Goal: Information Seeking & Learning: Learn about a topic

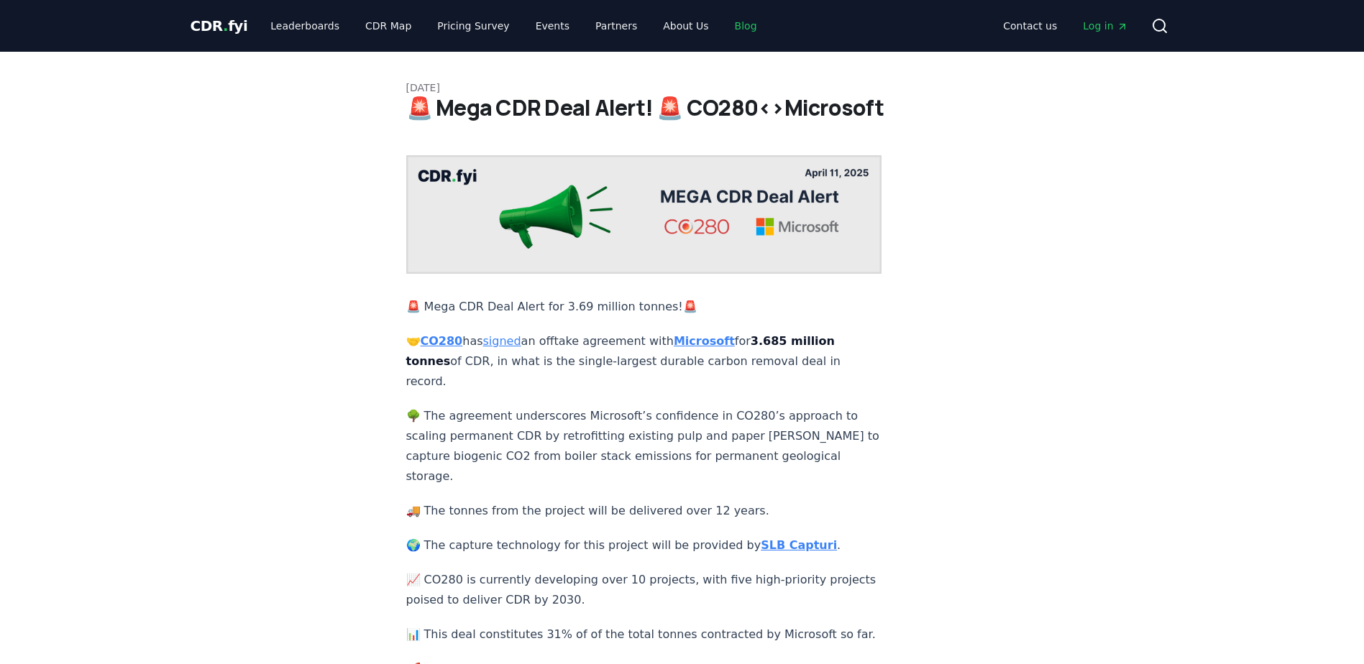
click at [723, 29] on link "Blog" at bounding box center [745, 26] width 45 height 26
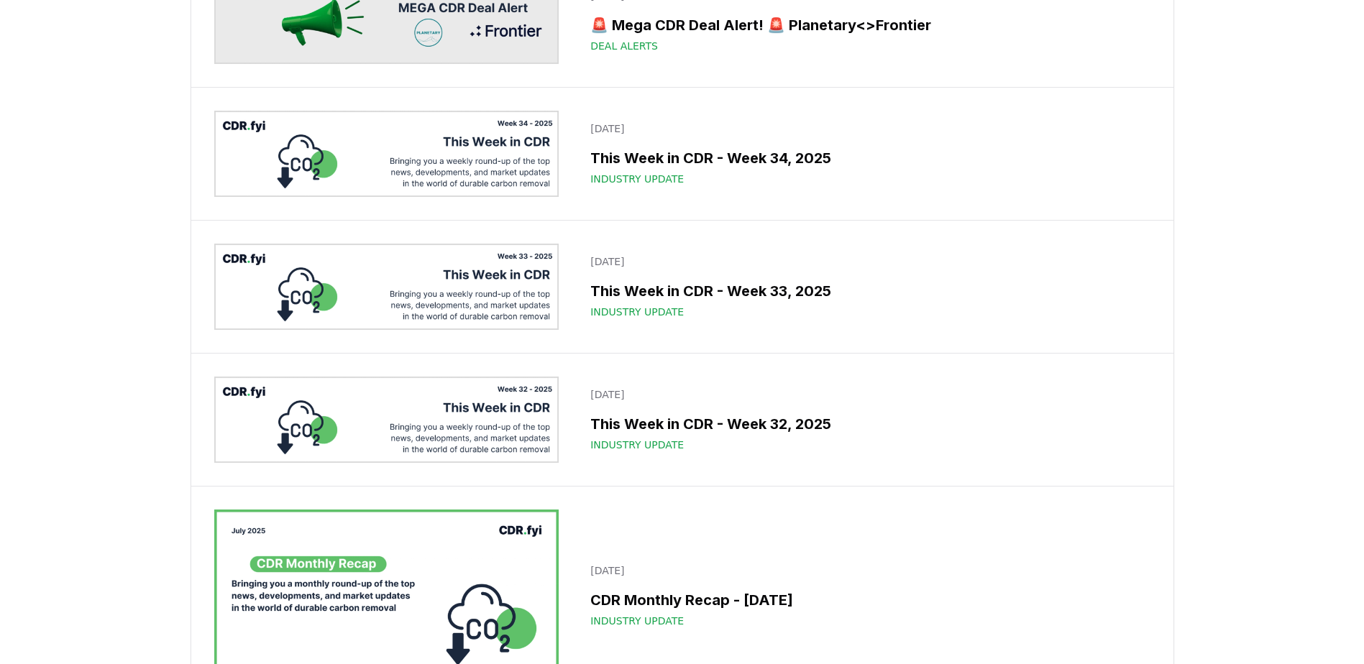
scroll to position [1186, 0]
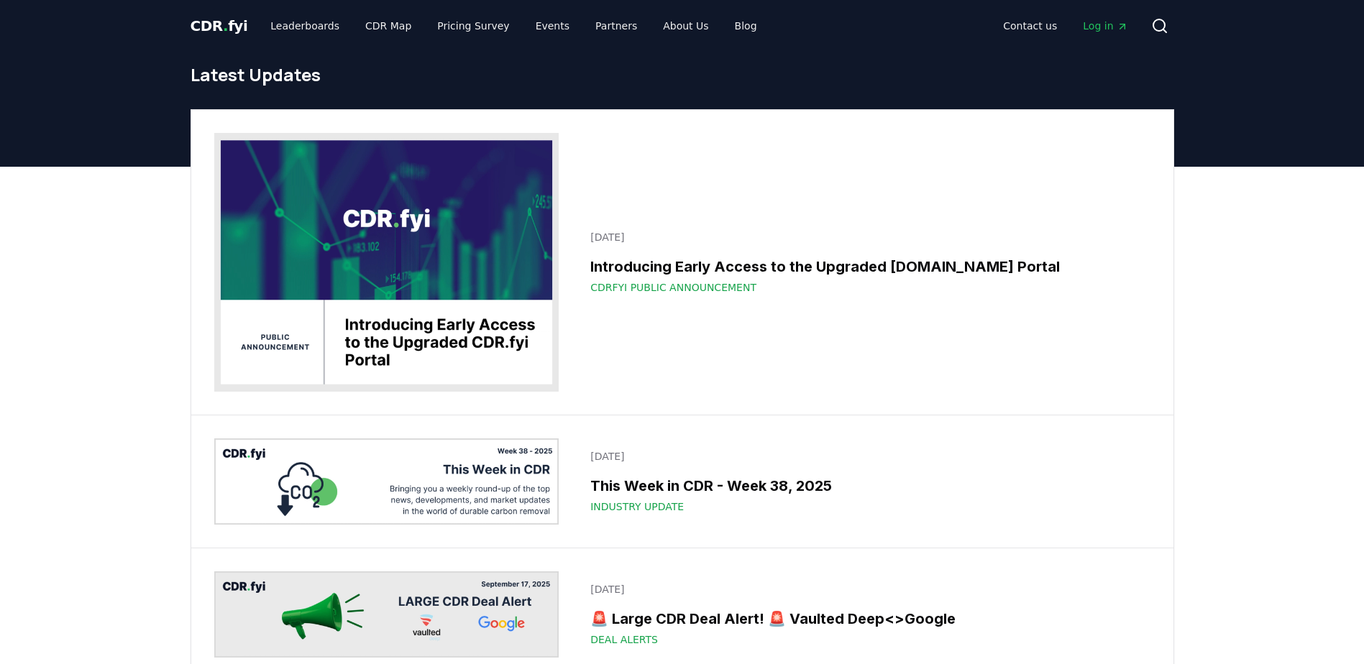
scroll to position [1186, 0]
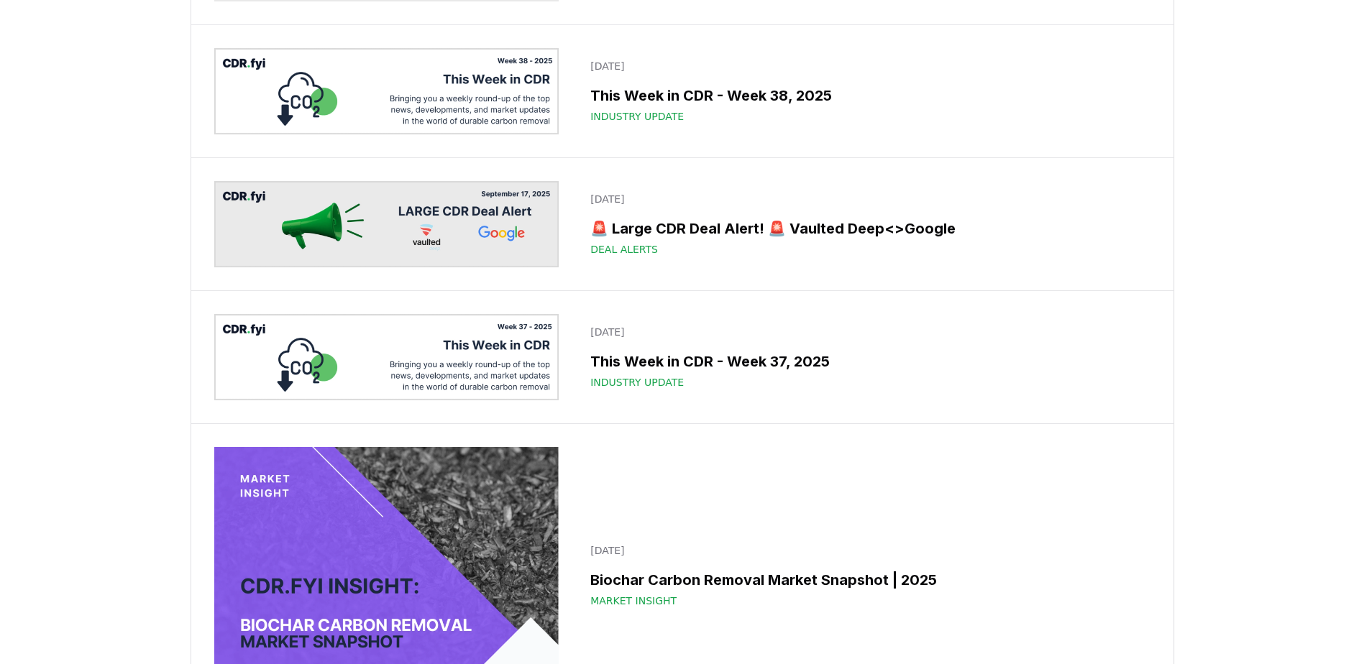
scroll to position [0, 0]
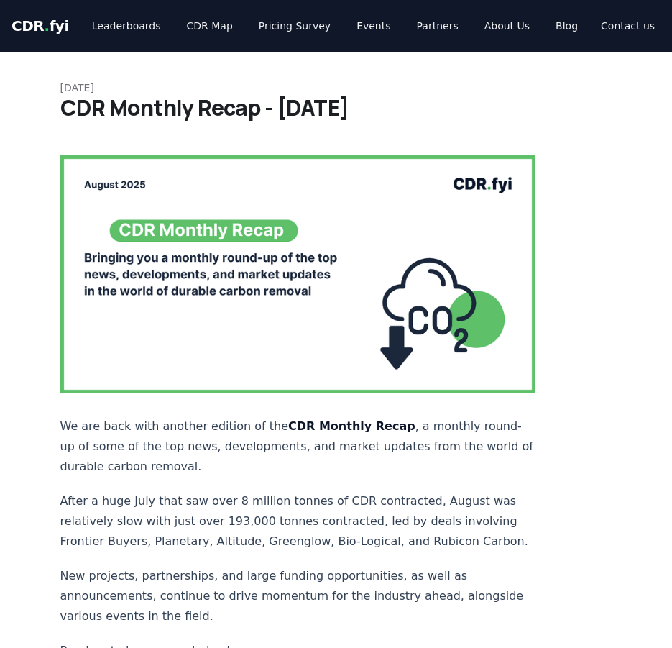
click at [544, 28] on link "Blog" at bounding box center [566, 26] width 45 height 26
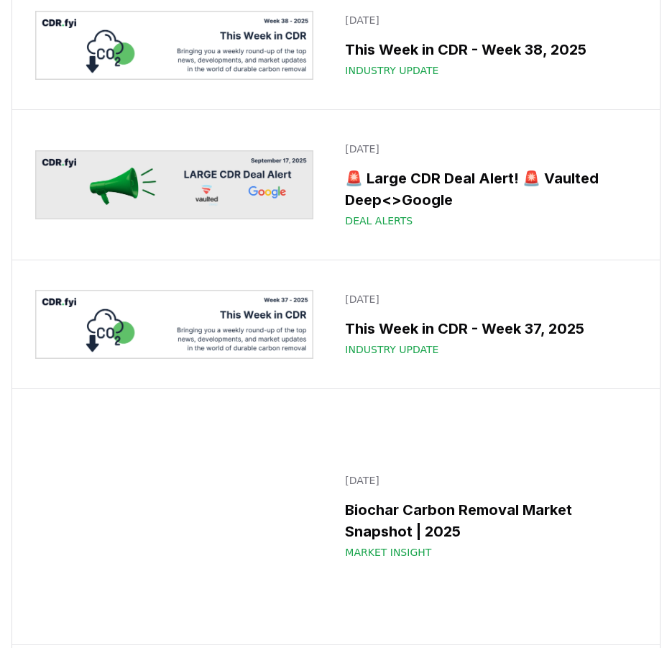
scroll to position [268, 0]
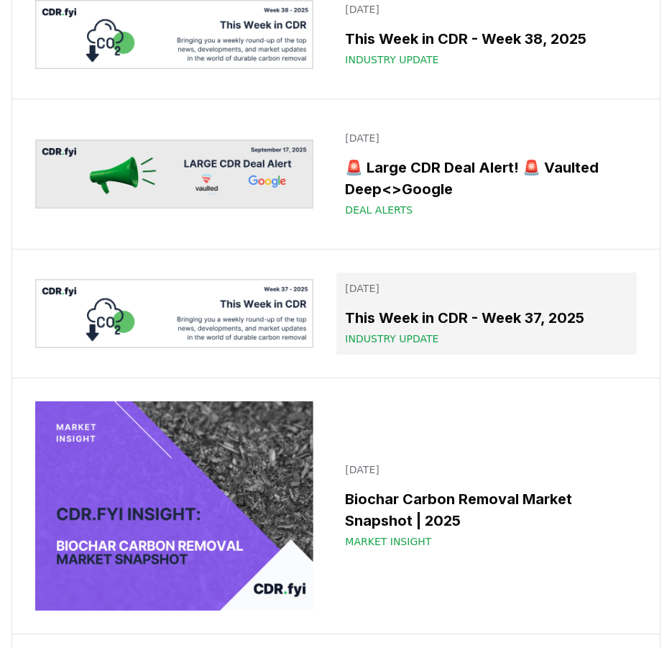
click at [446, 295] on p "[DATE]" at bounding box center [486, 288] width 283 height 14
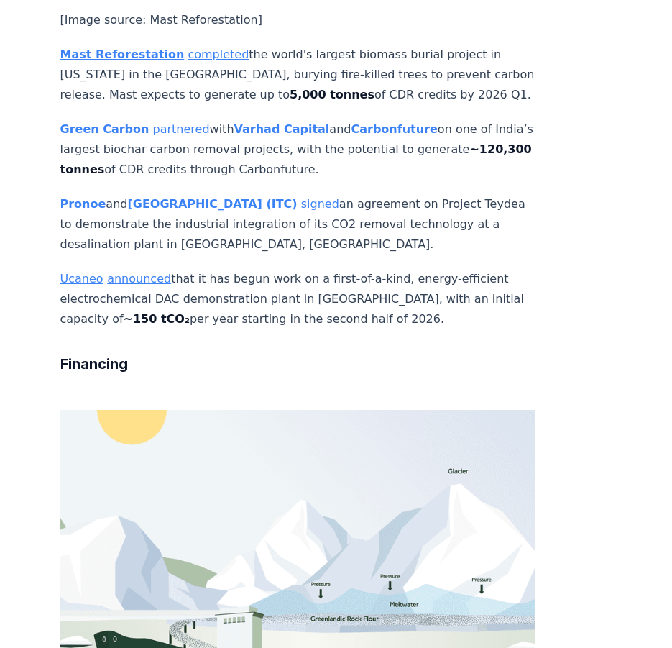
scroll to position [2334, 0]
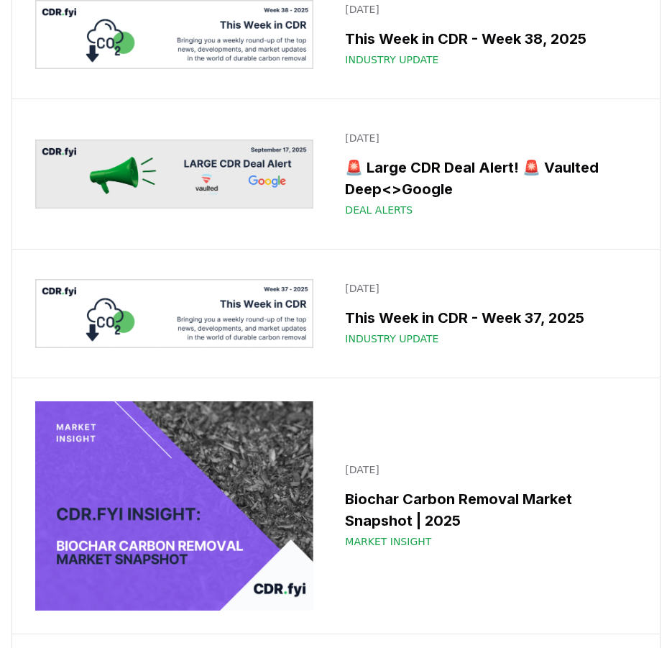
scroll to position [487, 0]
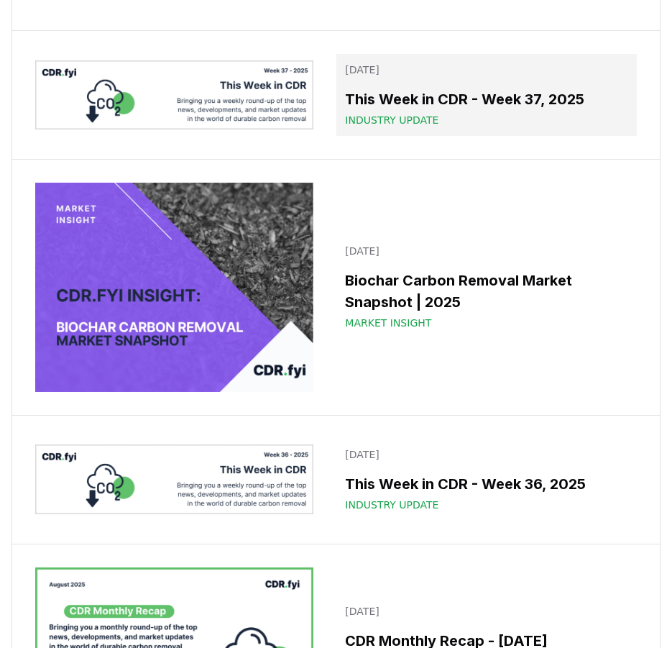
click at [457, 127] on div "Industry Update" at bounding box center [486, 120] width 283 height 14
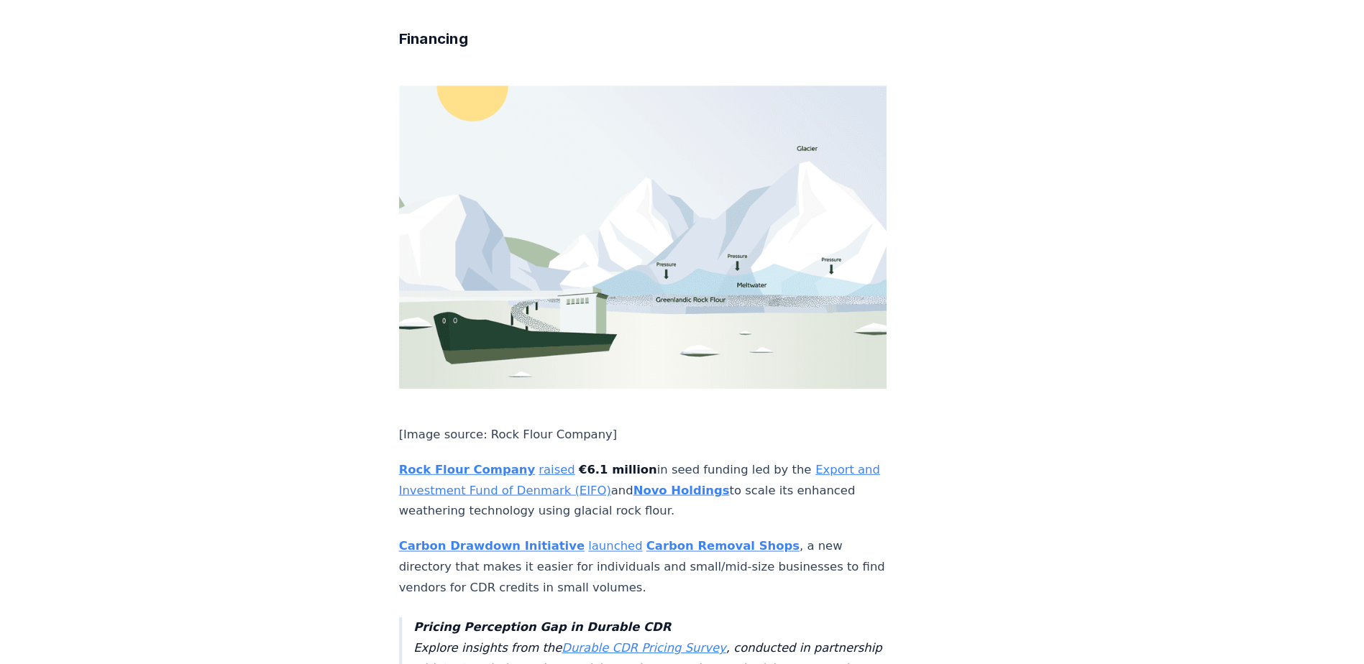
scroll to position [2659, 0]
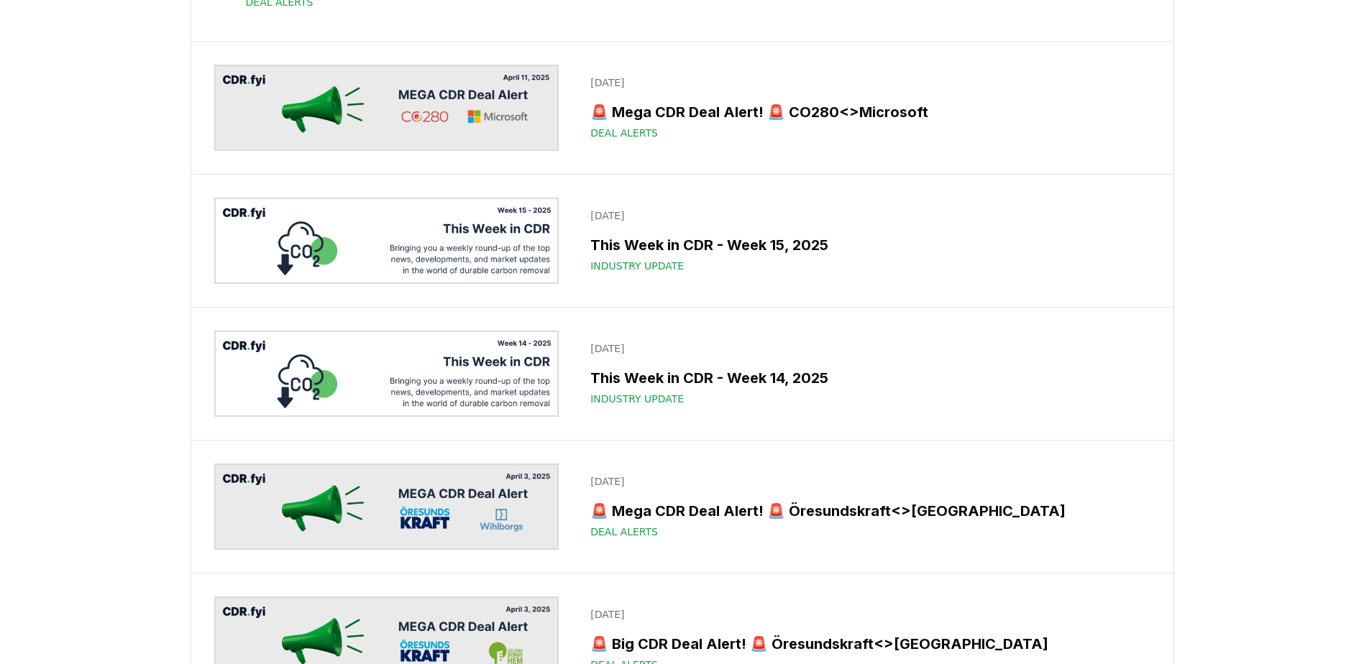
scroll to position [7328, 0]
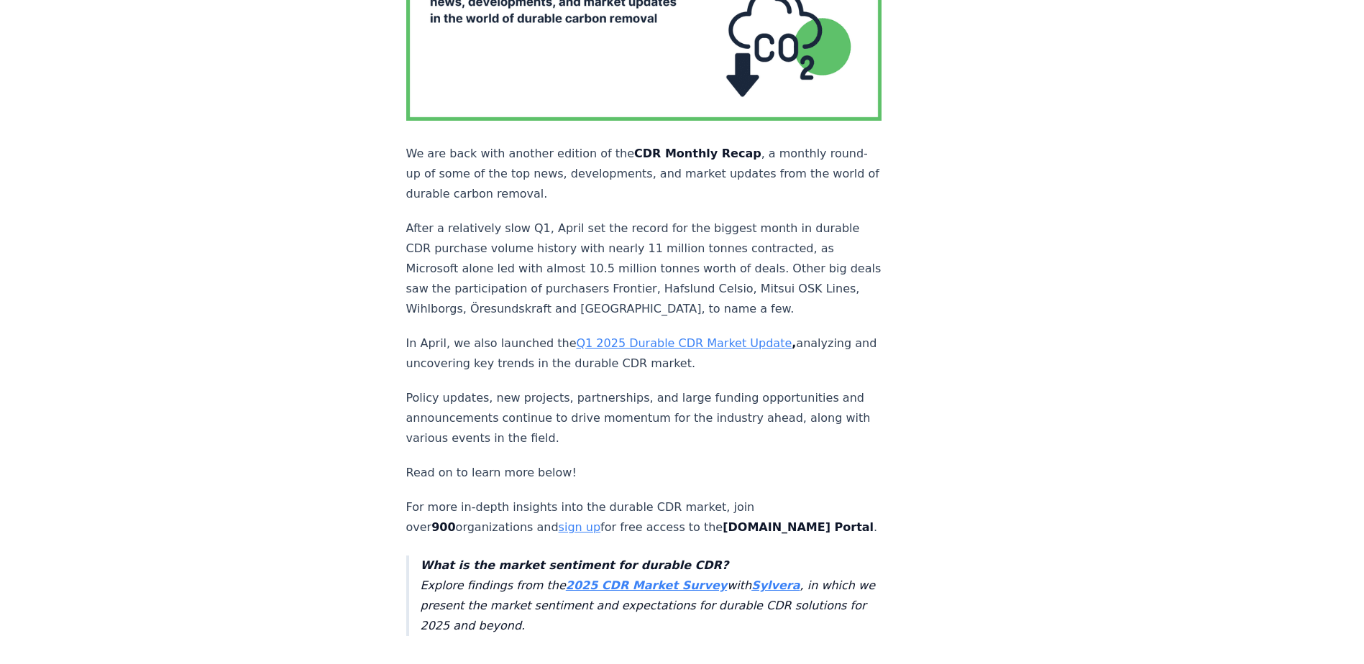
scroll to position [209, 0]
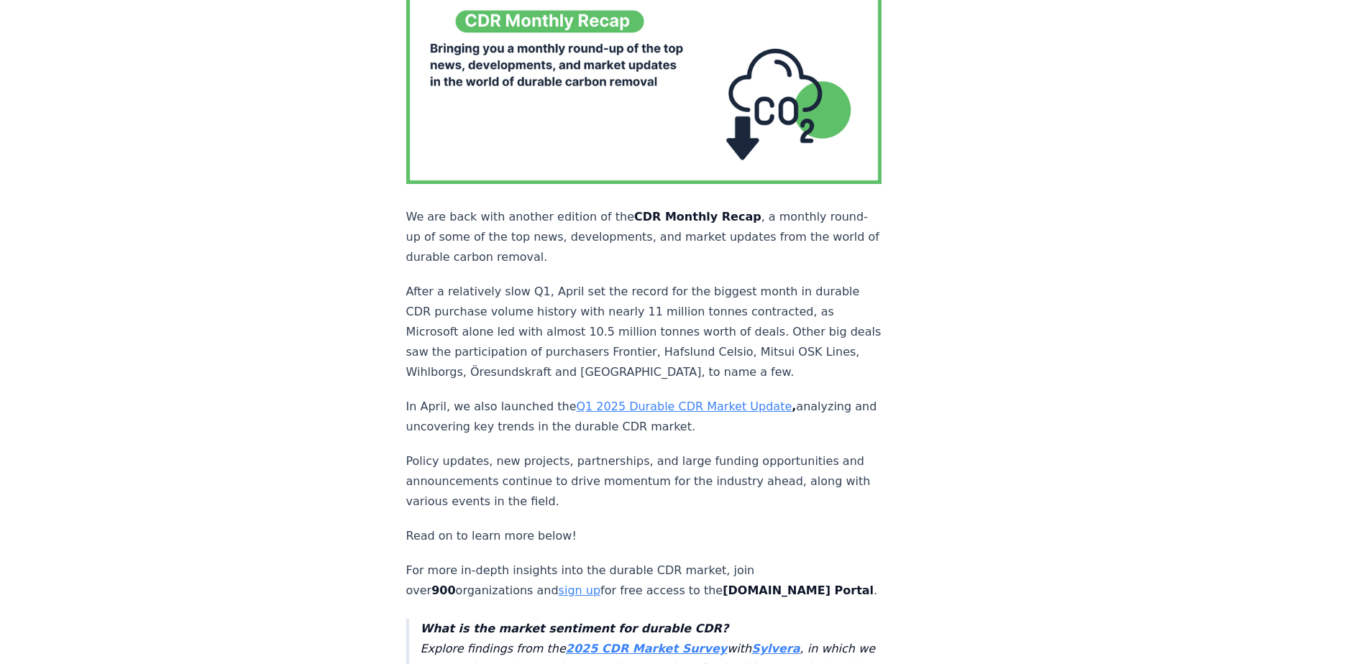
click at [526, 397] on p "In April, we also launched the Q1 2025 Durable CDR Market Update , analyzing an…" at bounding box center [644, 417] width 476 height 40
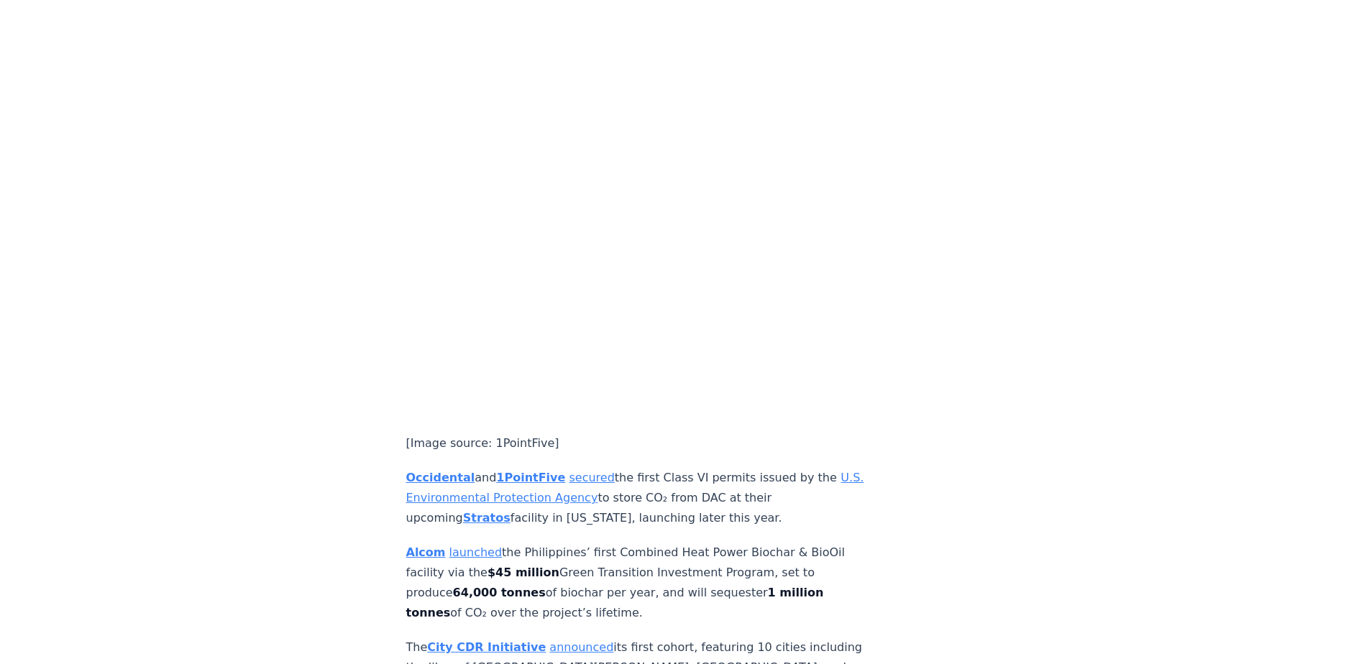
scroll to position [3588, 0]
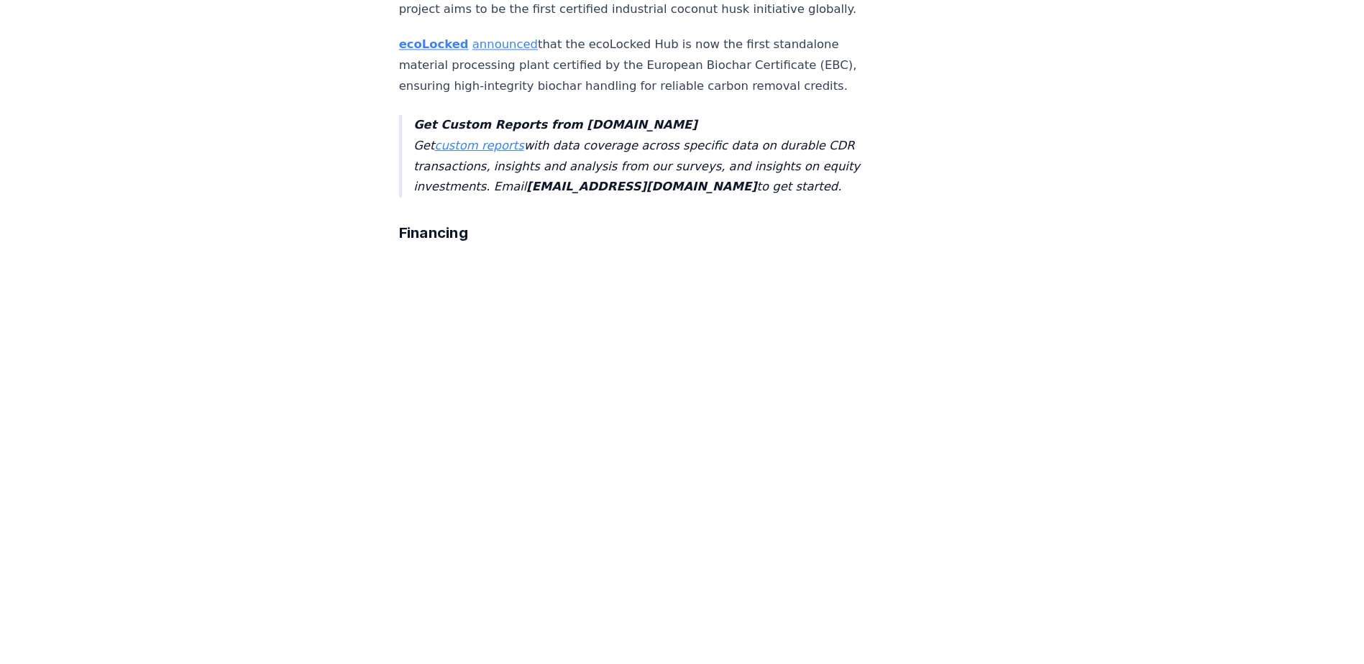
scroll to position [4554, 0]
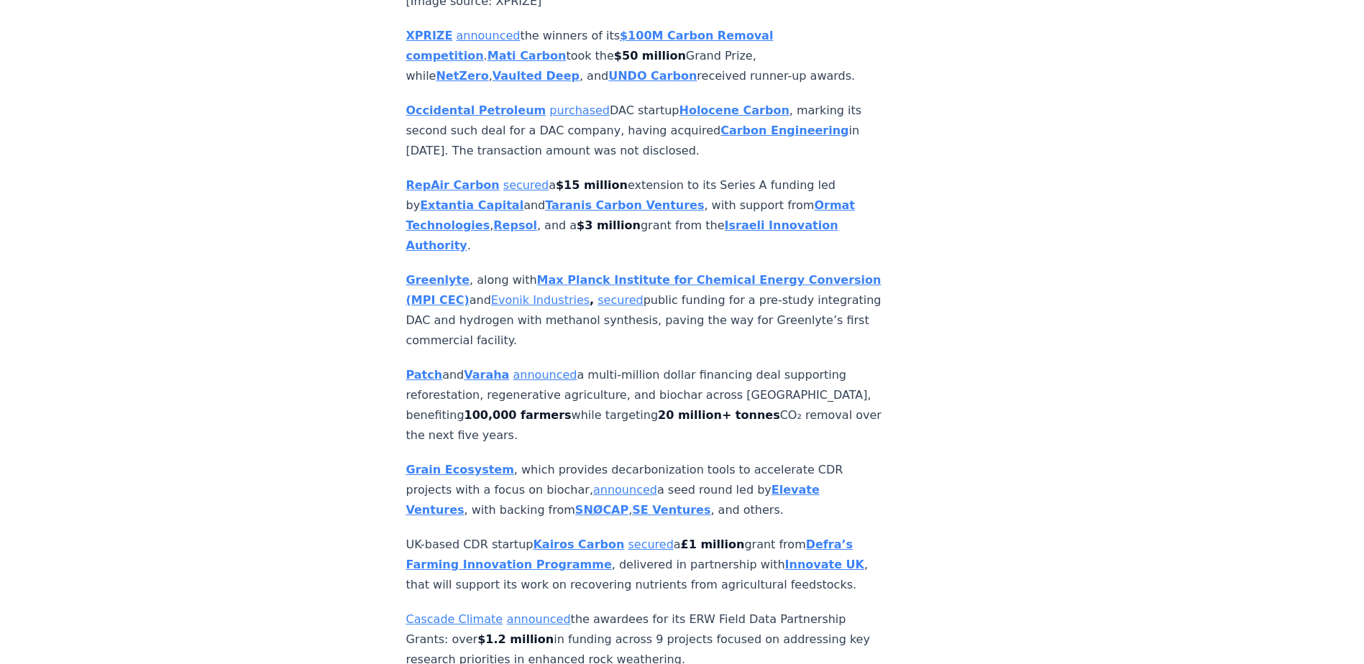
scroll to position [5188, 0]
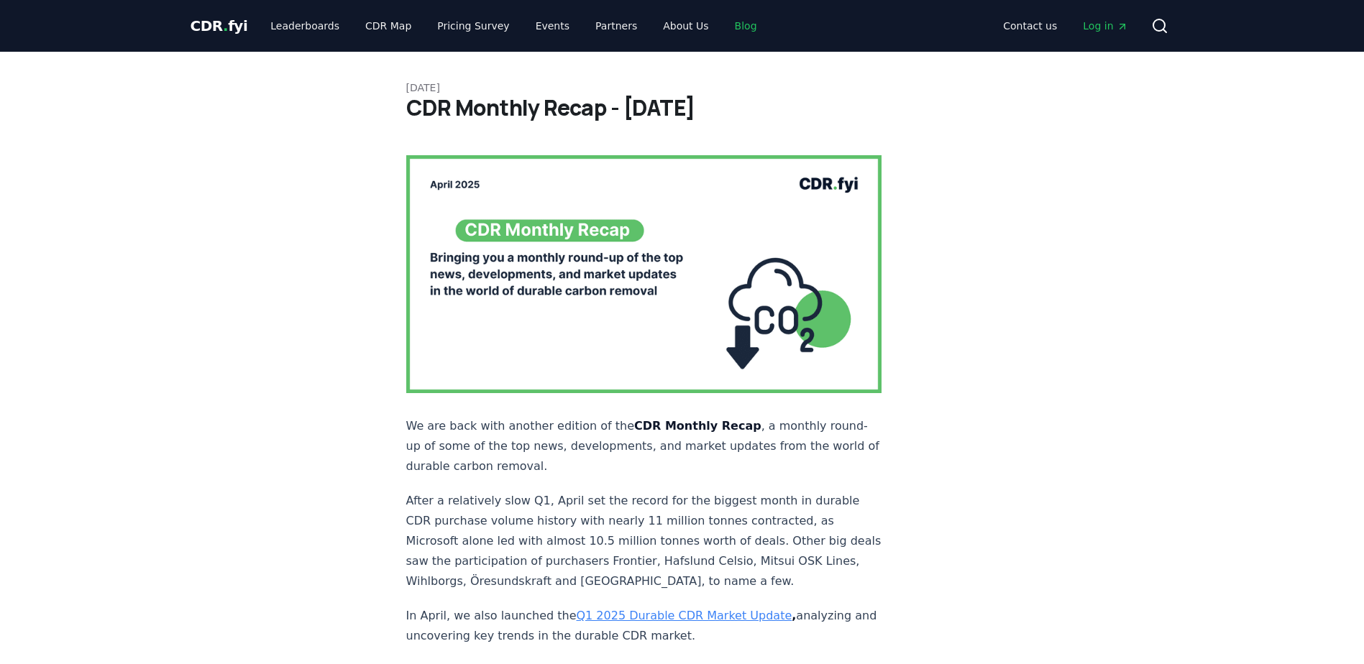
click at [723, 25] on link "Blog" at bounding box center [745, 26] width 45 height 26
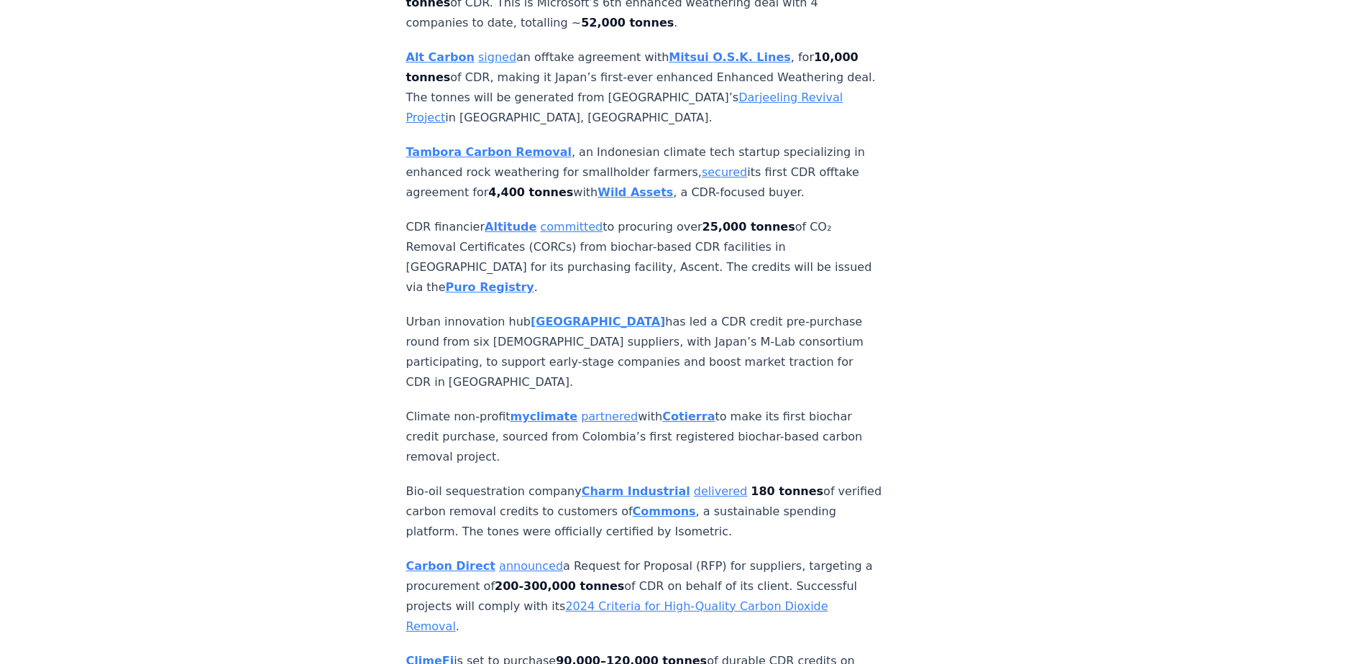
scroll to position [1850, 0]
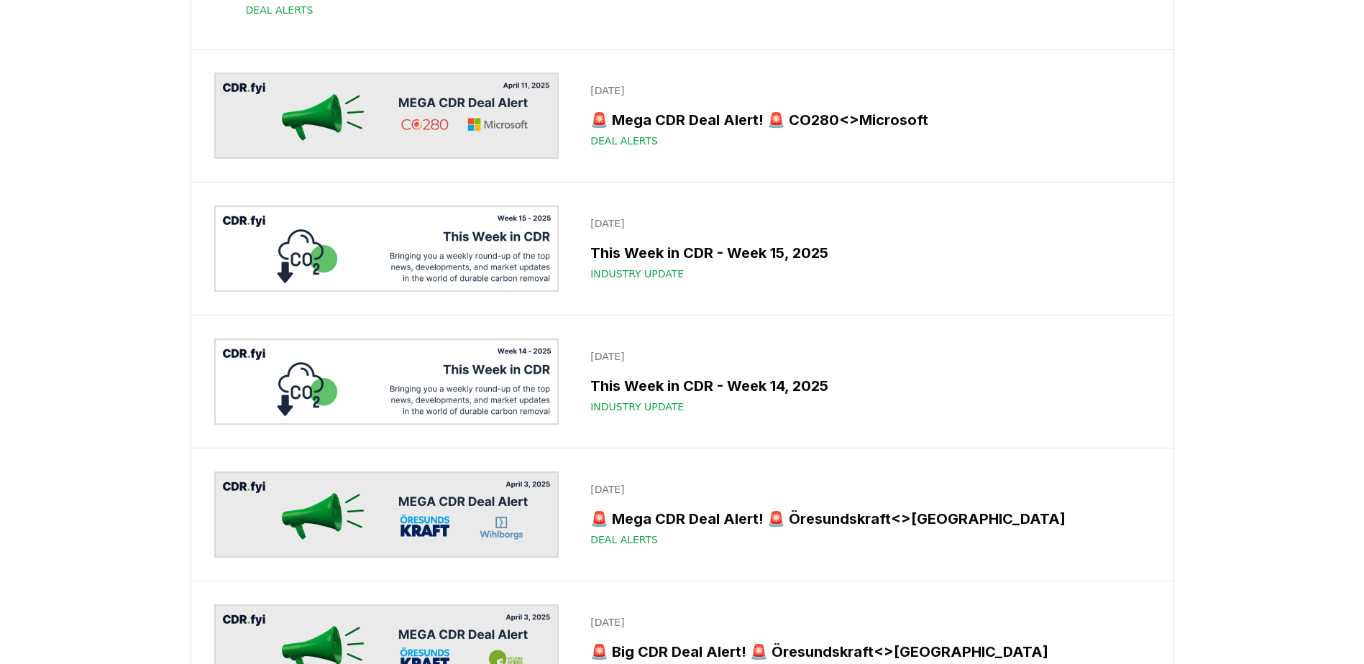
scroll to position [7393, 0]
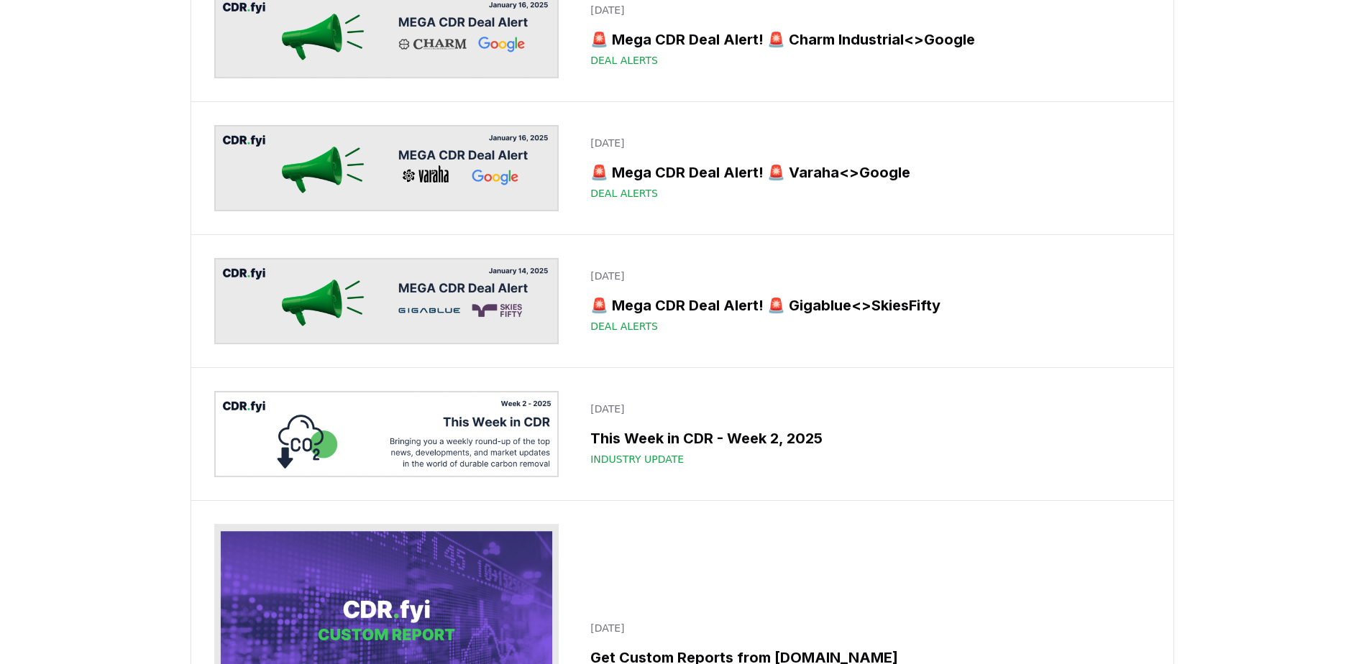
scroll to position [11201, 0]
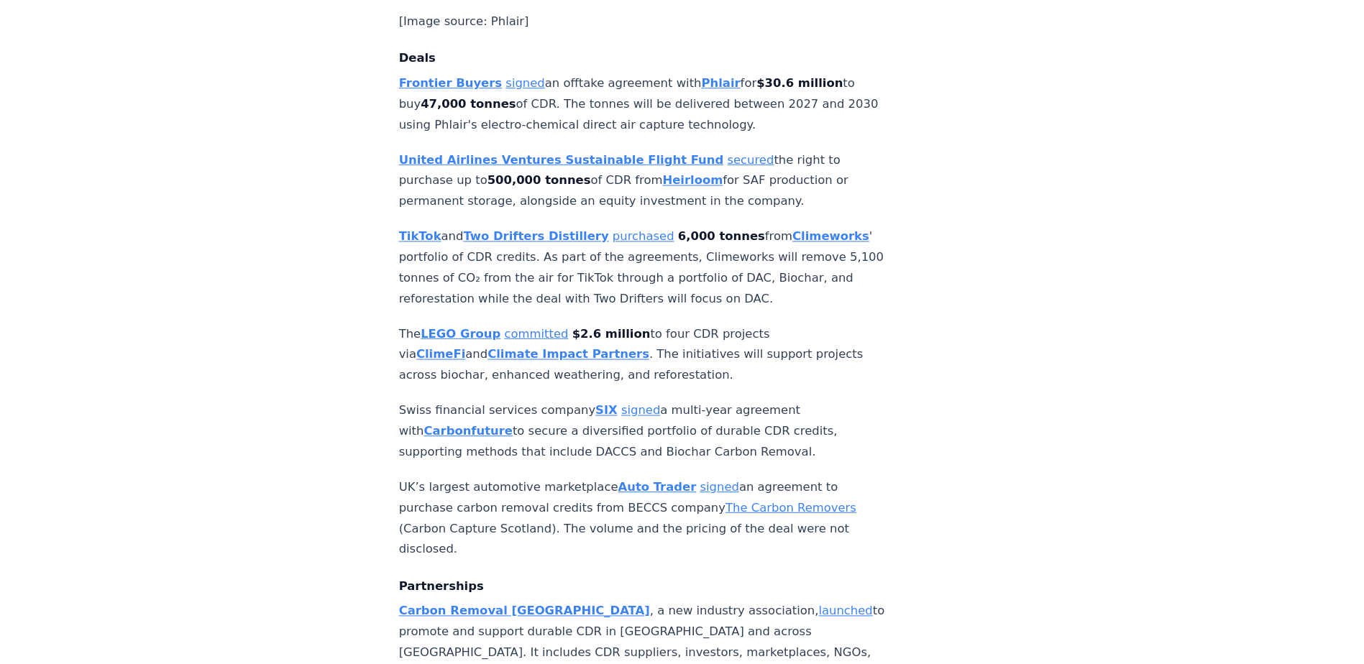
scroll to position [1693, 0]
